Goal: Task Accomplishment & Management: Manage account settings

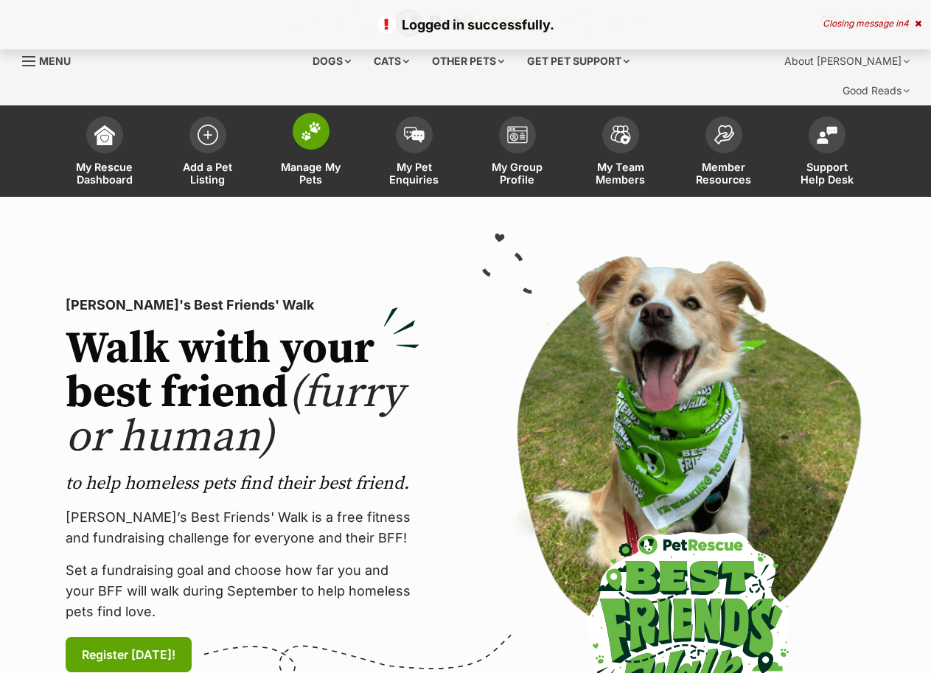
click at [310, 122] on img at bounding box center [311, 131] width 21 height 19
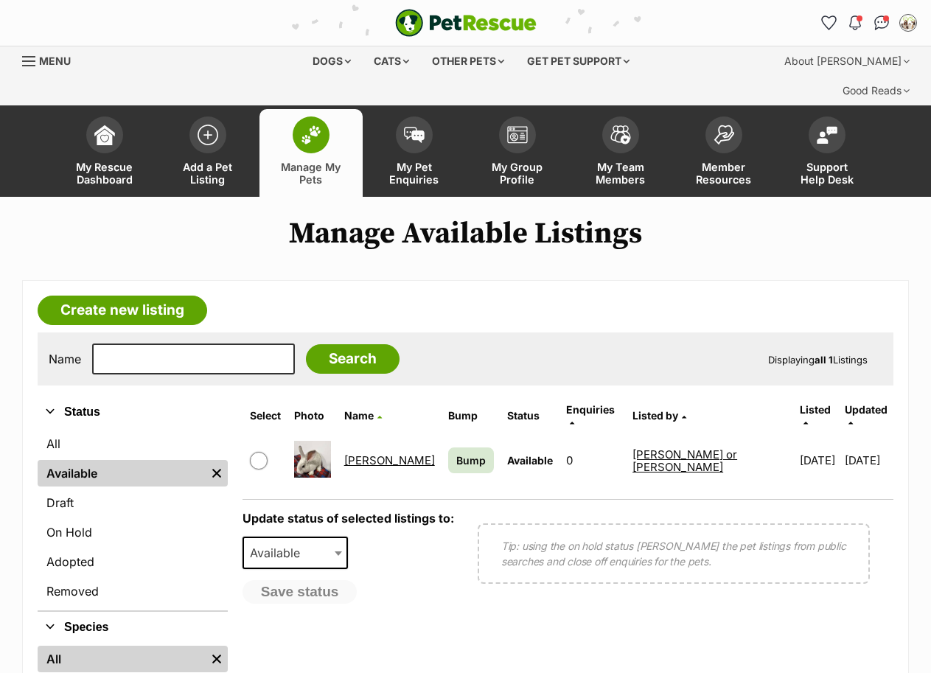
click at [380, 454] on link "[PERSON_NAME]" at bounding box center [389, 461] width 91 height 14
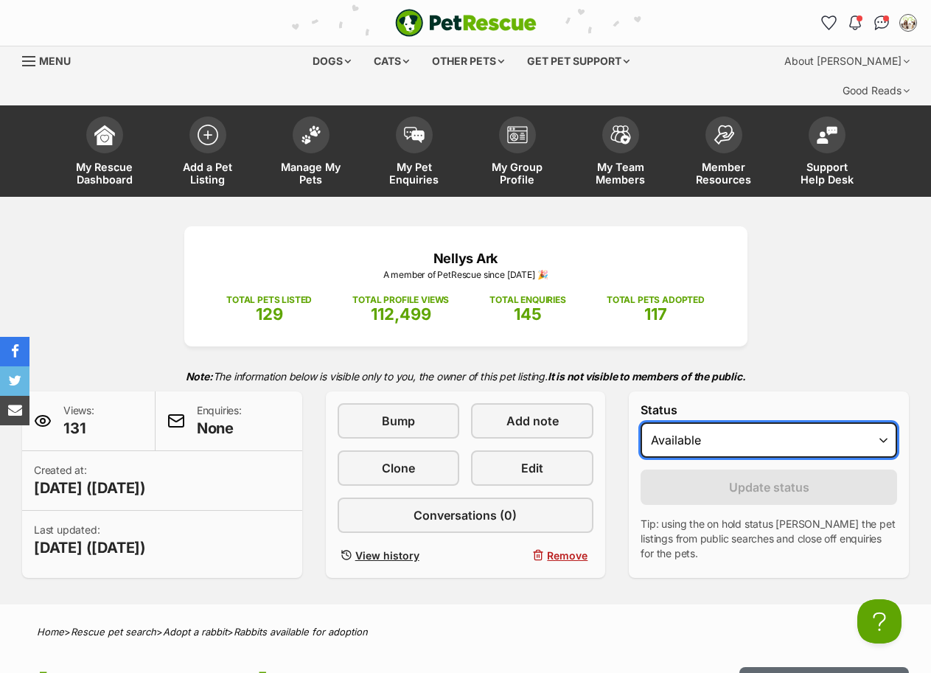
click at [882, 423] on select "Draft Available On hold Adopted" at bounding box center [769, 440] width 257 height 35
select select "rehomed"
click at [641, 423] on select "Draft Available On hold Adopted" at bounding box center [769, 440] width 257 height 35
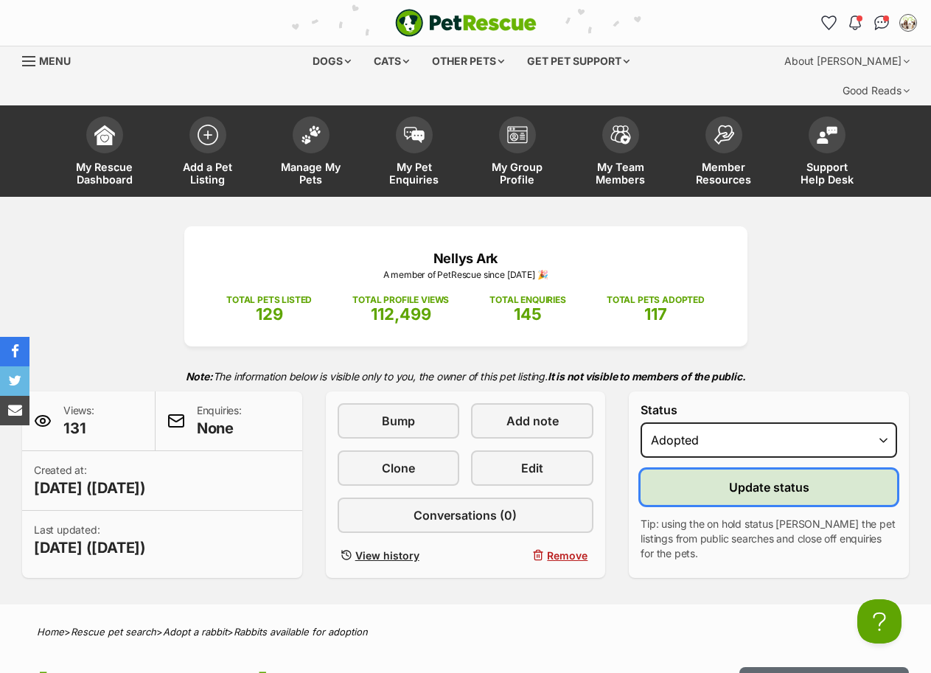
click at [746, 479] on span "Update status" at bounding box center [769, 488] width 80 height 18
